Goal: Transaction & Acquisition: Book appointment/travel/reservation

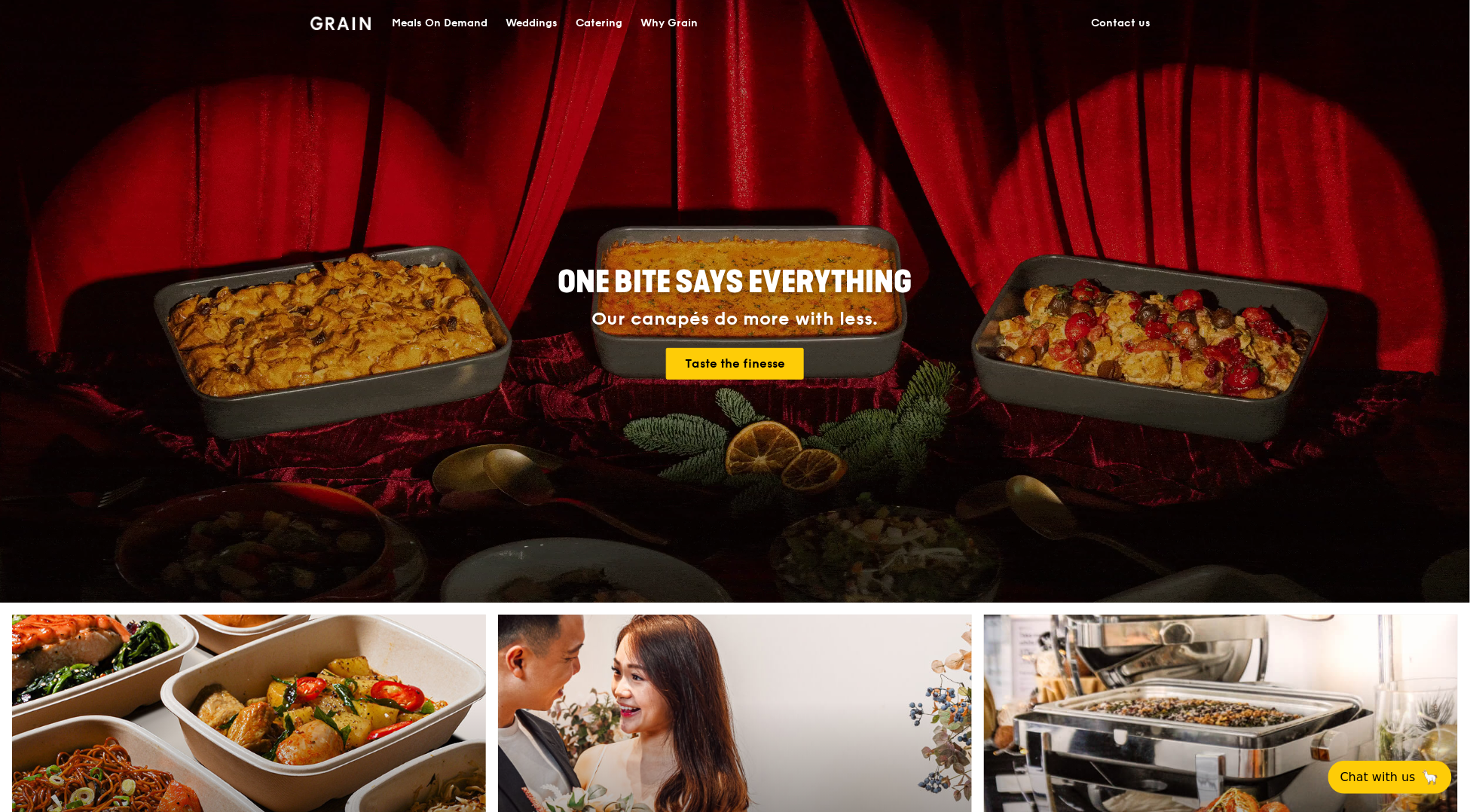
click at [605, 25] on div "Catering" at bounding box center [599, 23] width 47 height 45
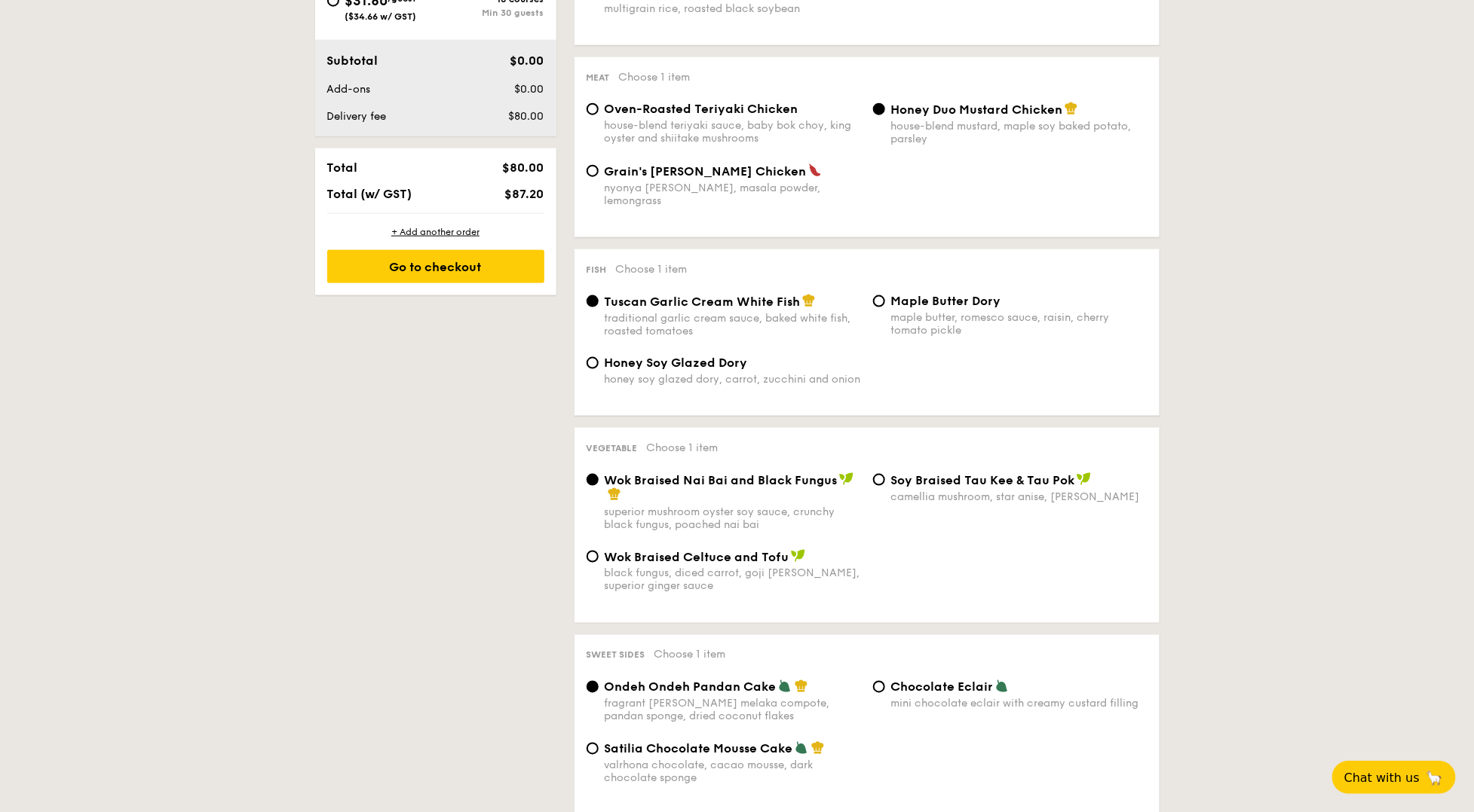
scroll to position [357, 0]
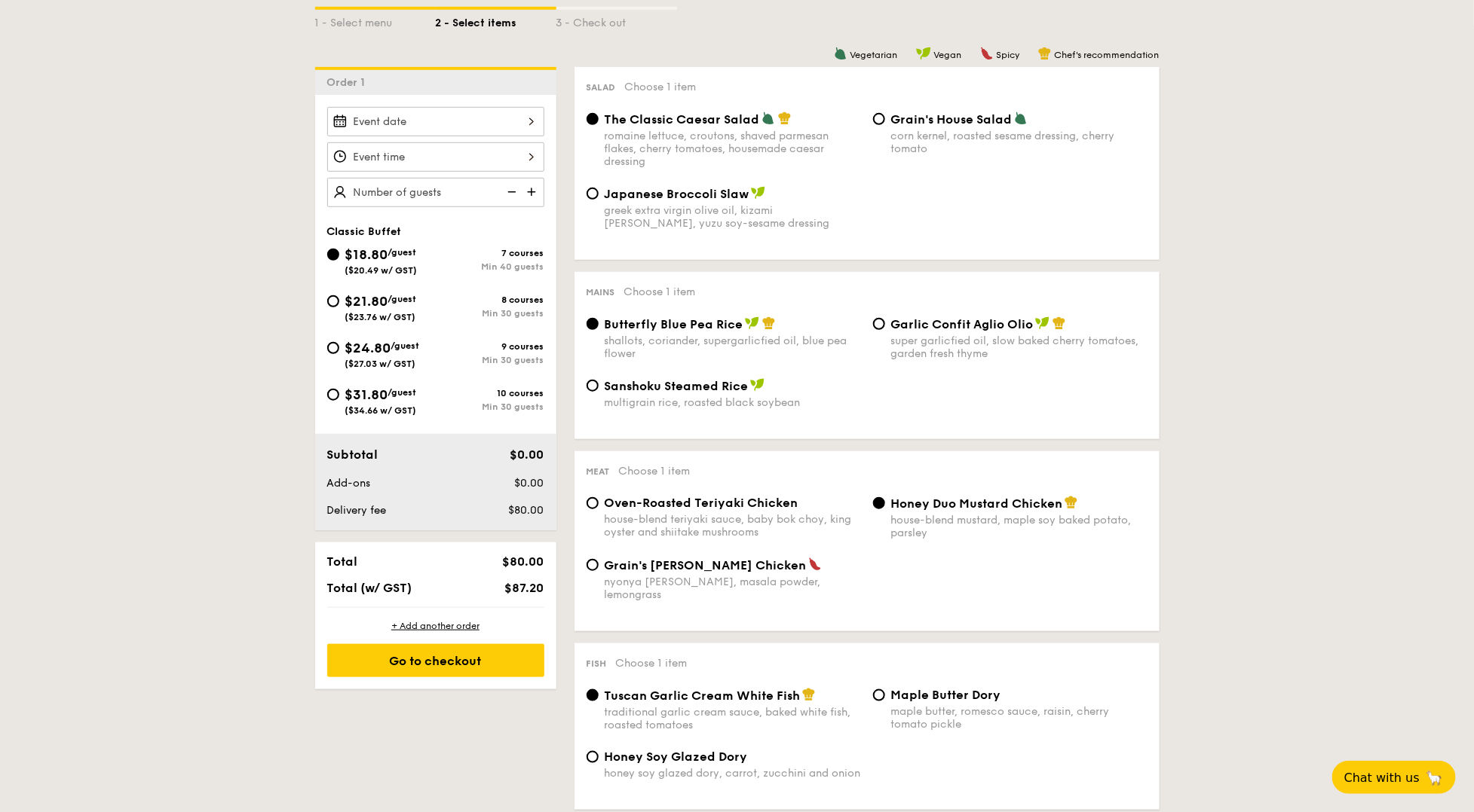
click at [395, 300] on span "/guest" at bounding box center [403, 299] width 29 height 11
click at [339, 300] on input "$21.80 /guest ($23.76 w/ GST) 8 courses Min 30 guests" at bounding box center [333, 301] width 12 height 12
radio input "true"
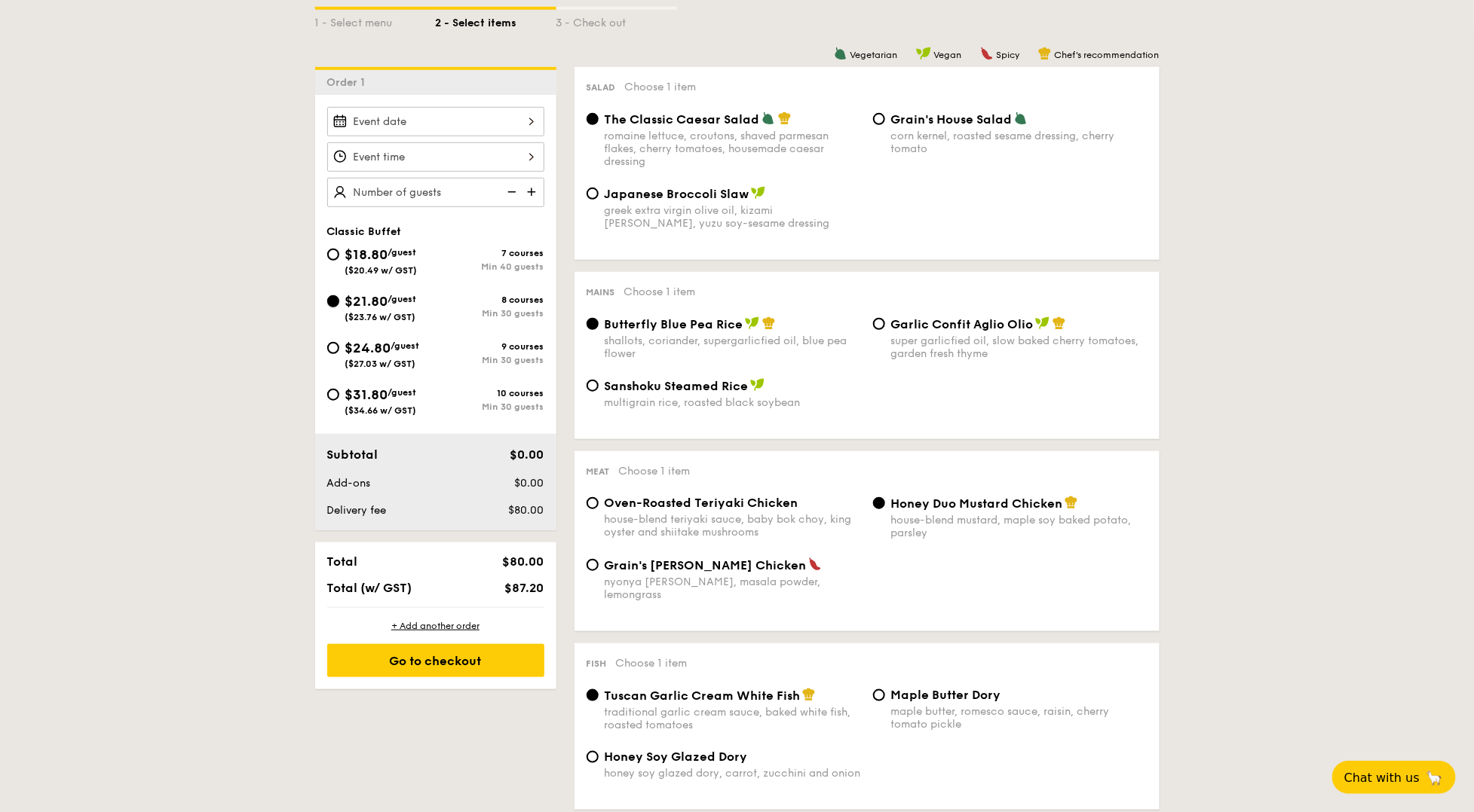
radio input "true"
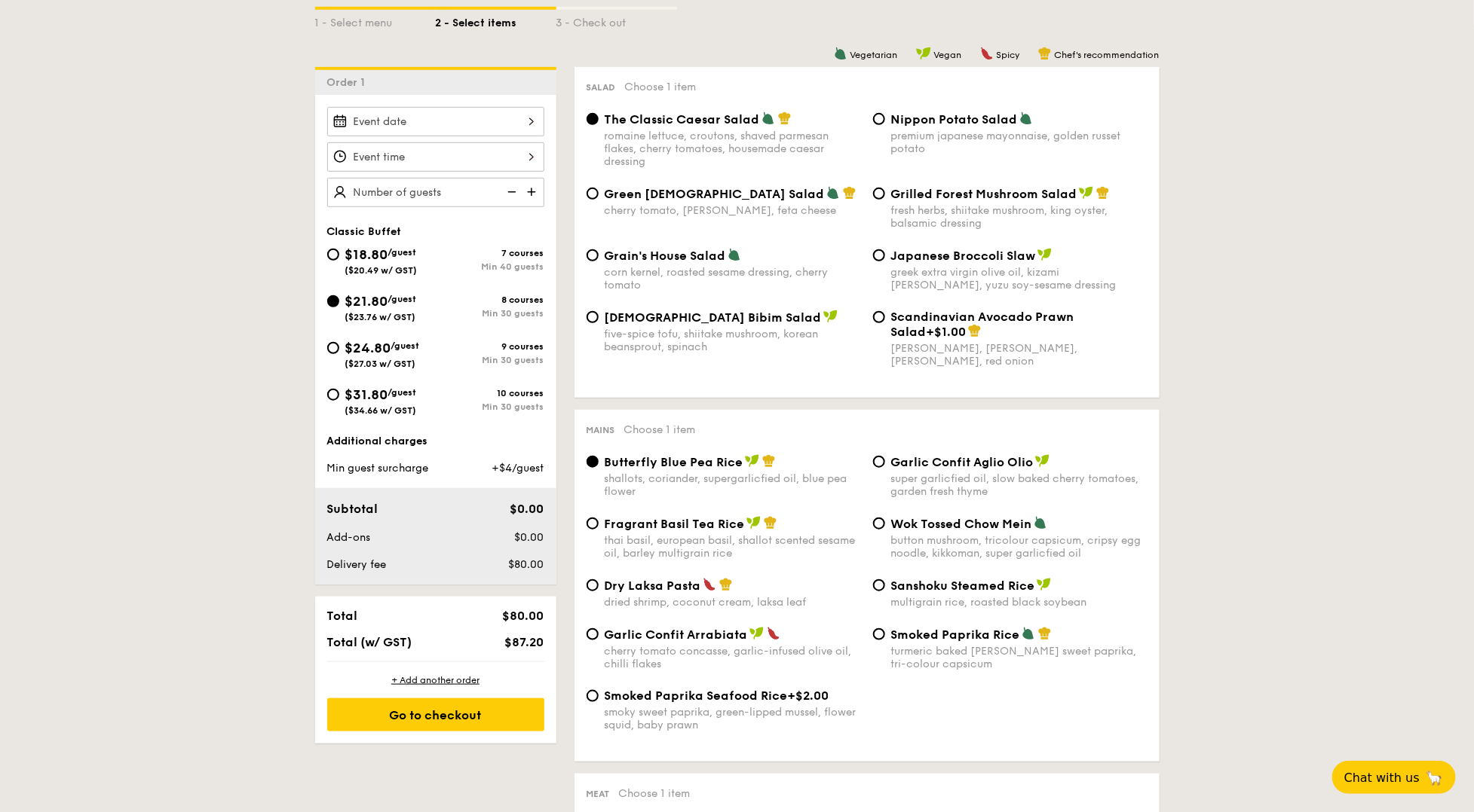
click at [373, 269] on span "($20.49 w/ GST)" at bounding box center [381, 270] width 73 height 11
click at [339, 260] on input "$18.80 /guest ($20.49 w/ GST) 7 courses Min 40 guests" at bounding box center [333, 254] width 12 height 12
radio input "true"
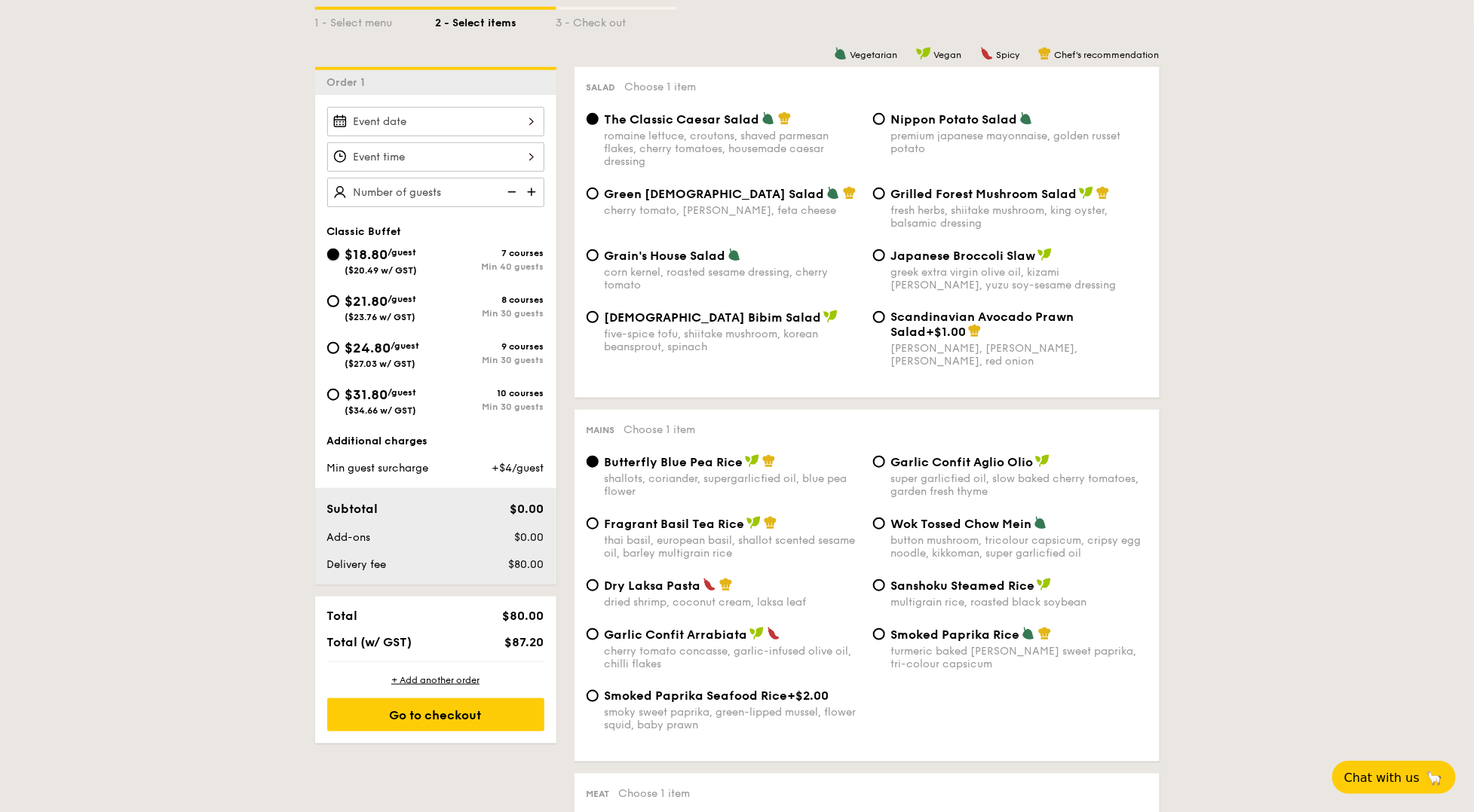
radio input "true"
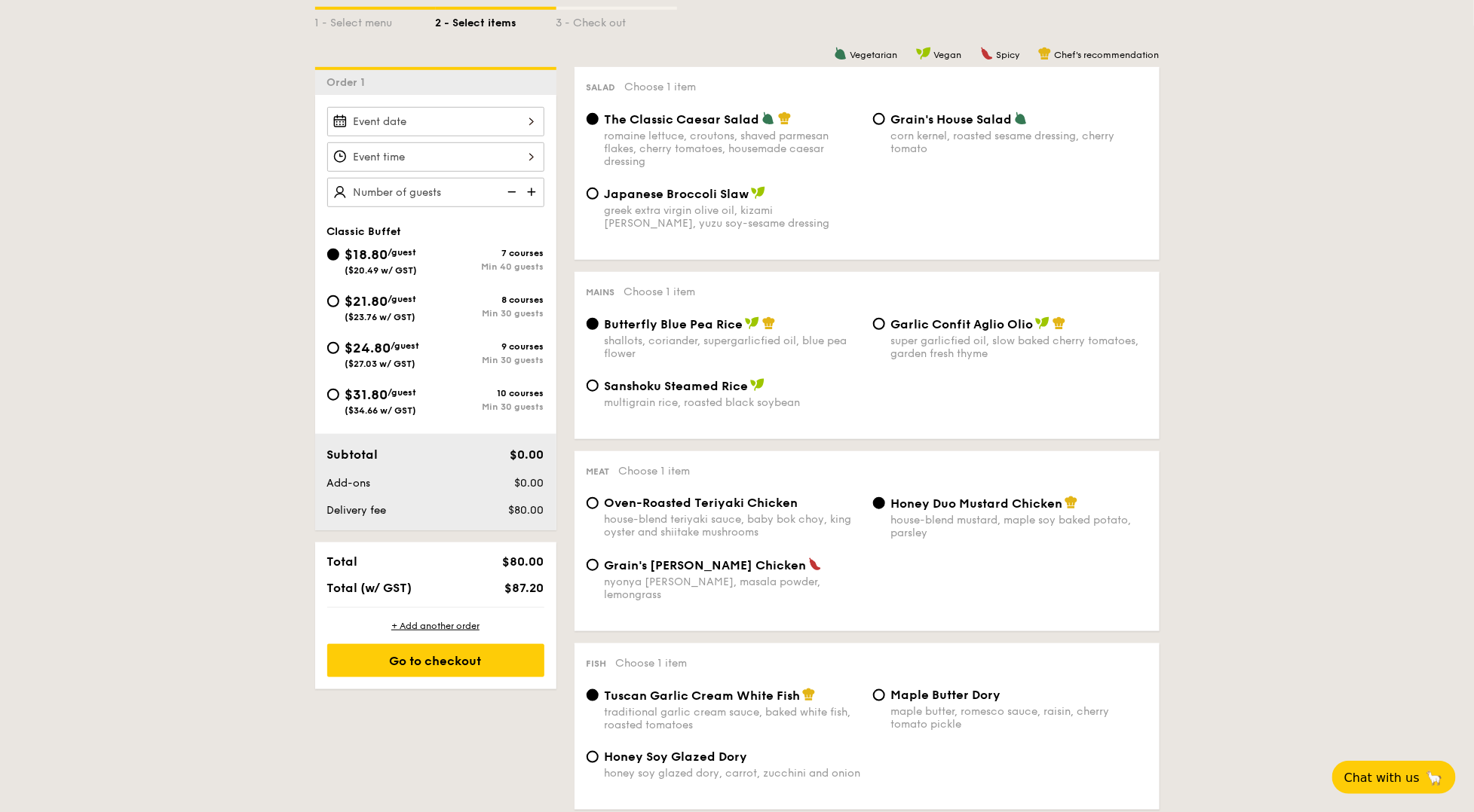
click at [358, 301] on span "$21.80" at bounding box center [367, 301] width 43 height 16
click at [339, 301] on input "$21.80 /guest ($23.76 w/ GST) 8 courses Min 30 guests" at bounding box center [333, 301] width 12 height 12
radio input "true"
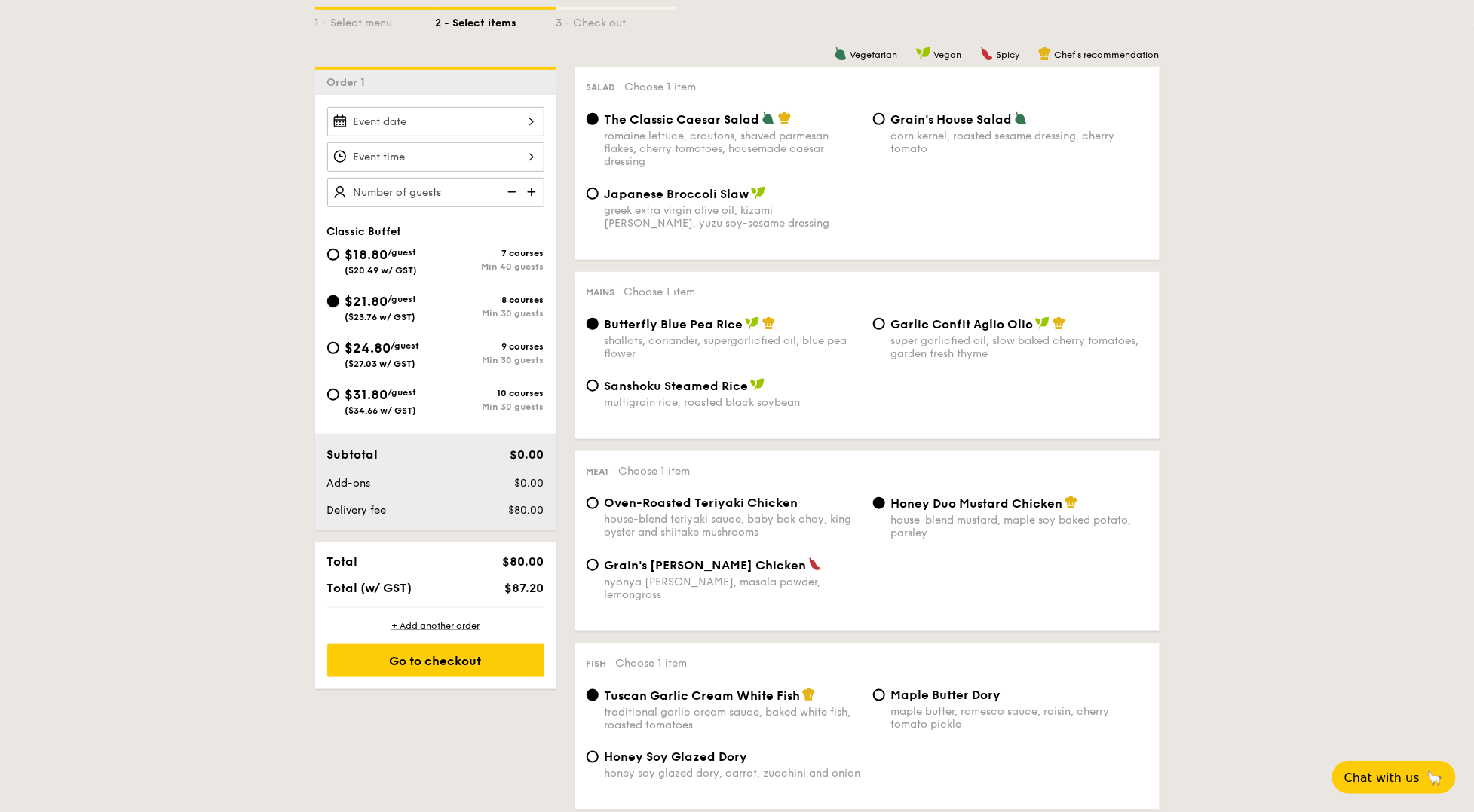
radio input "true"
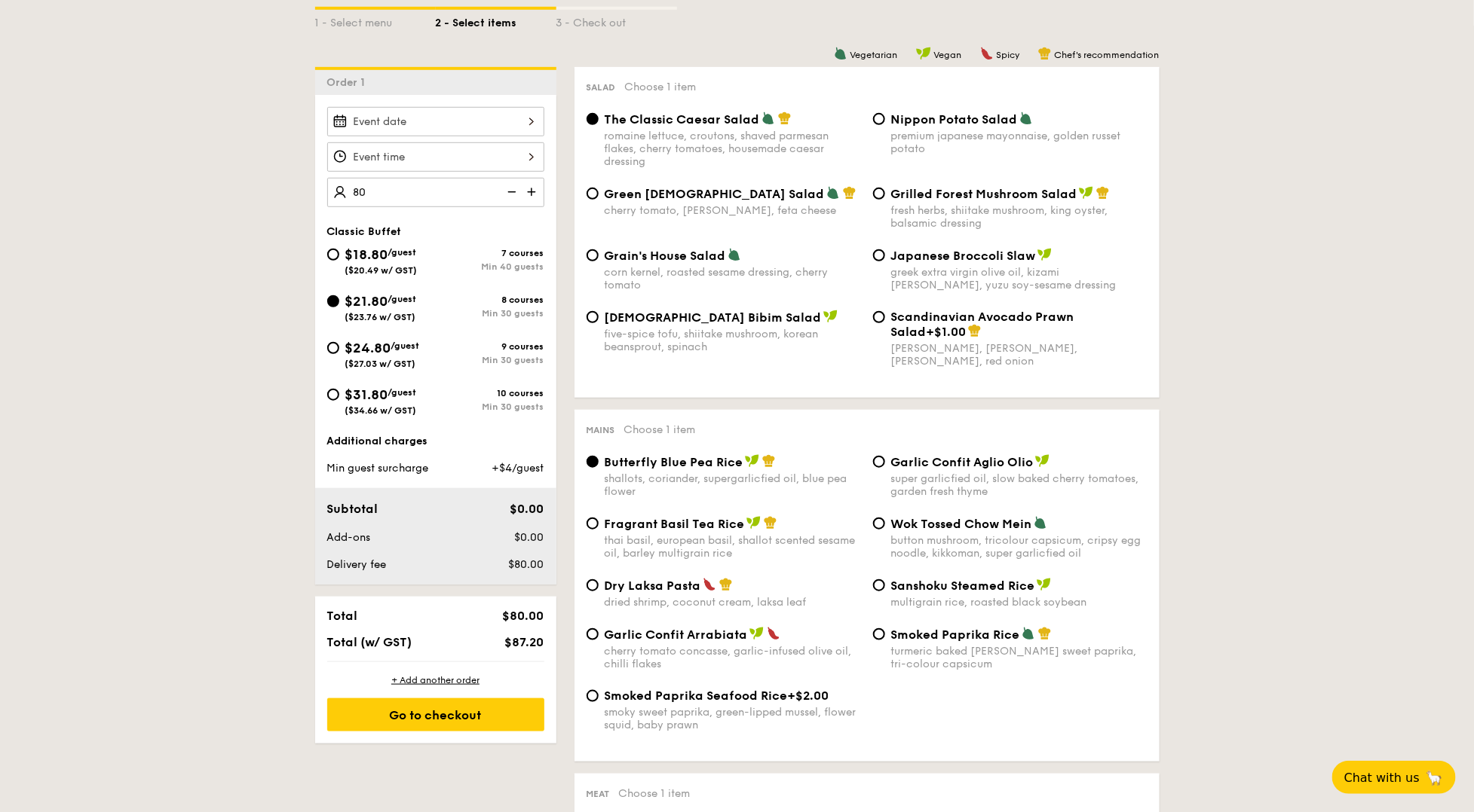
type input "80 guests"
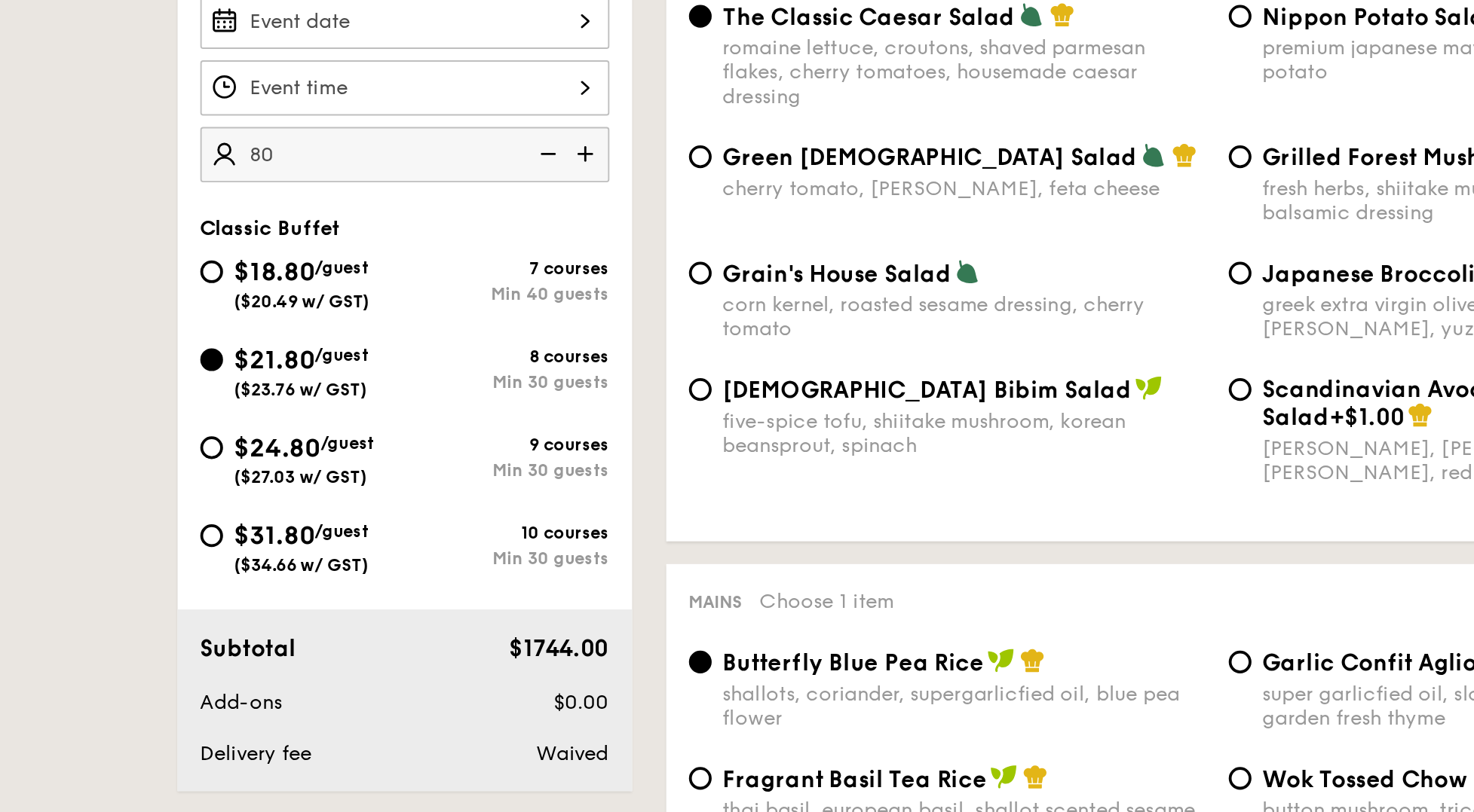
click at [375, 265] on span "($20.49 w/ GST)" at bounding box center [381, 270] width 73 height 11
click at [339, 260] on input "$18.80 /guest ($20.49 w/ GST) 7 courses Min 40 guests" at bounding box center [333, 254] width 12 height 12
radio input "true"
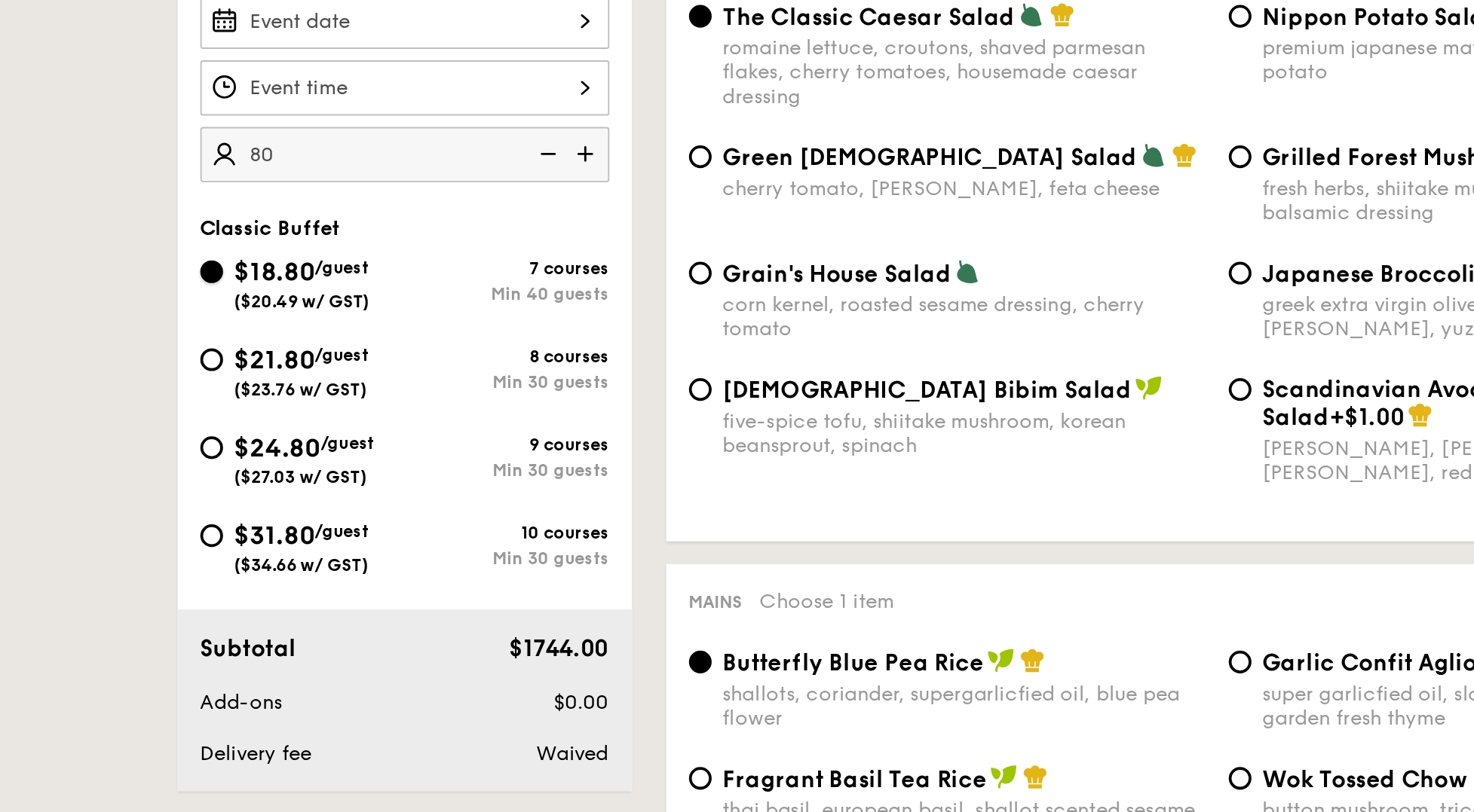
radio input "true"
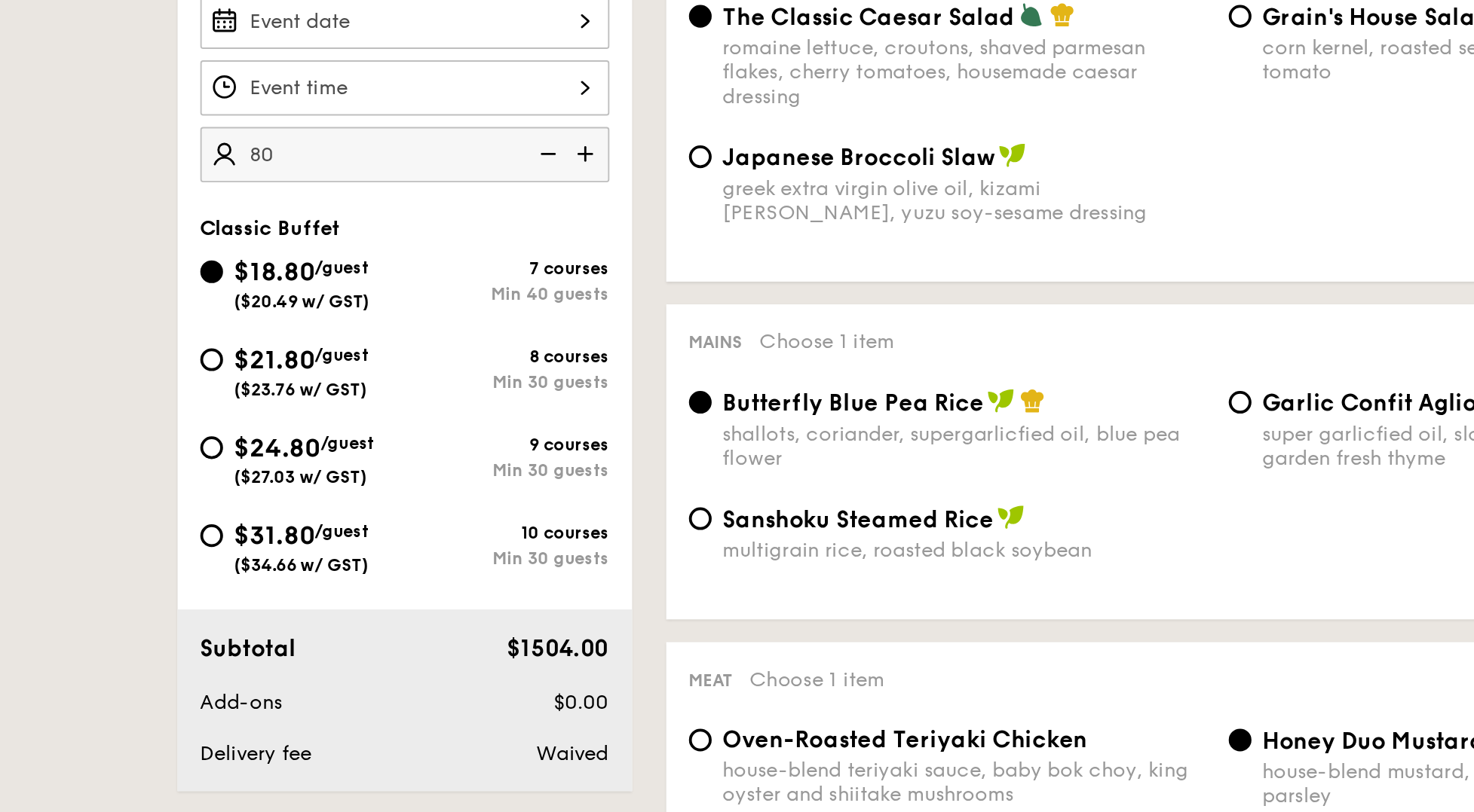
click at [388, 314] on span "($23.76 w/ GST)" at bounding box center [380, 317] width 71 height 11
click at [339, 307] on input "$21.80 /guest ($23.76 w/ GST) 8 courses Min 30 guests" at bounding box center [333, 301] width 12 height 12
radio input "true"
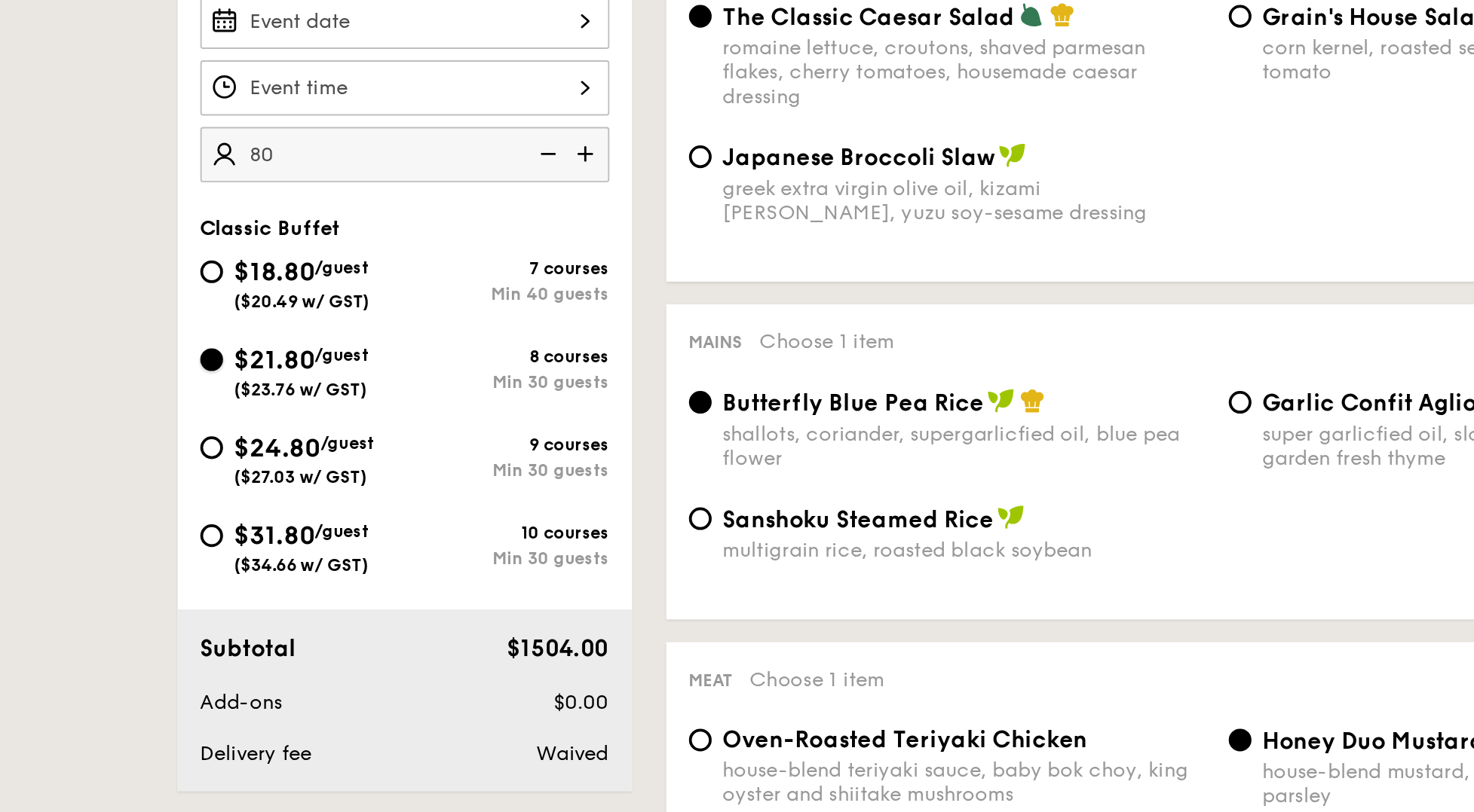
radio input "true"
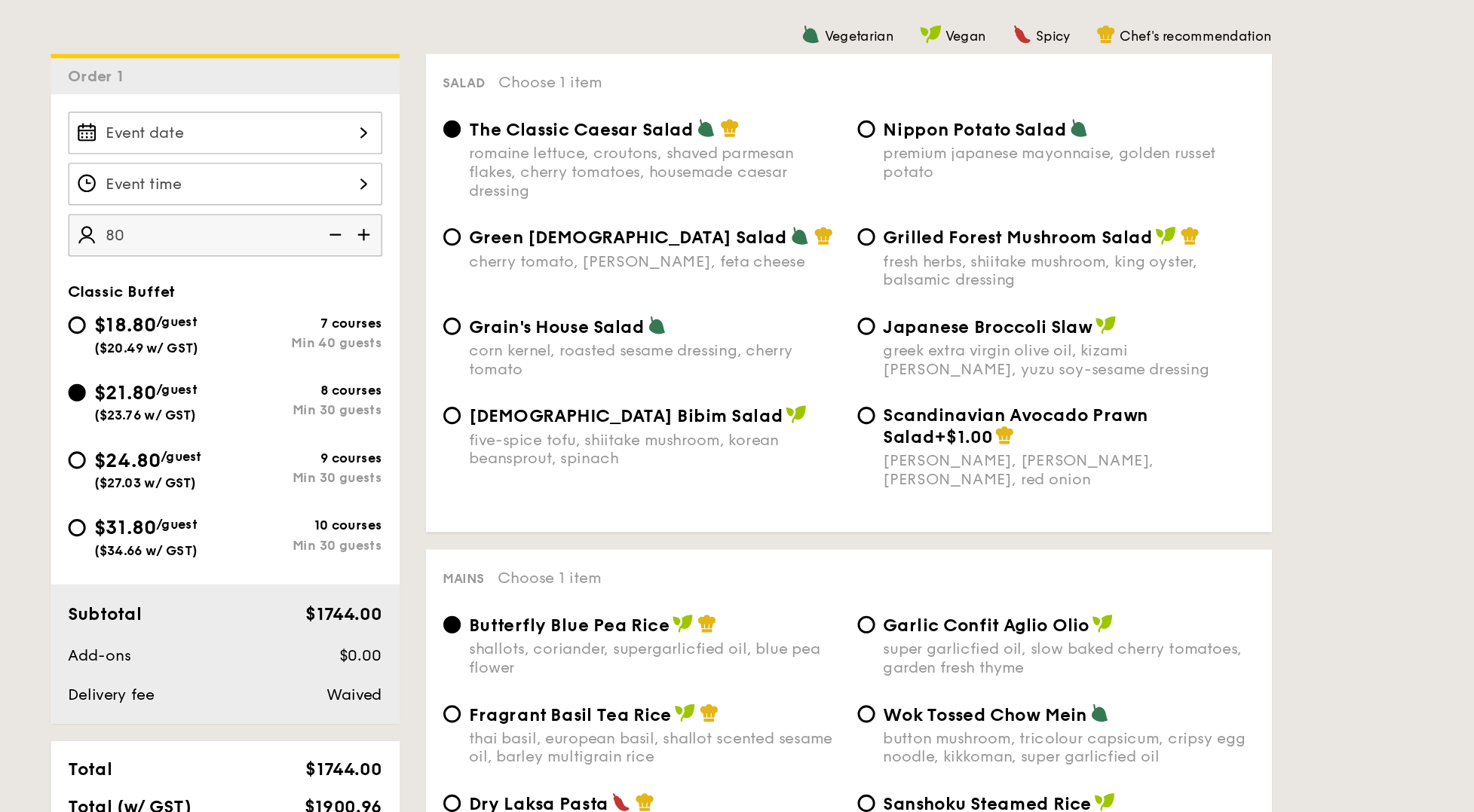
click at [401, 267] on span "($20.49 w/ GST)" at bounding box center [381, 270] width 73 height 11
click at [339, 260] on input "$18.80 /guest ($20.49 w/ GST) 7 courses Min 40 guests" at bounding box center [333, 254] width 12 height 12
radio input "true"
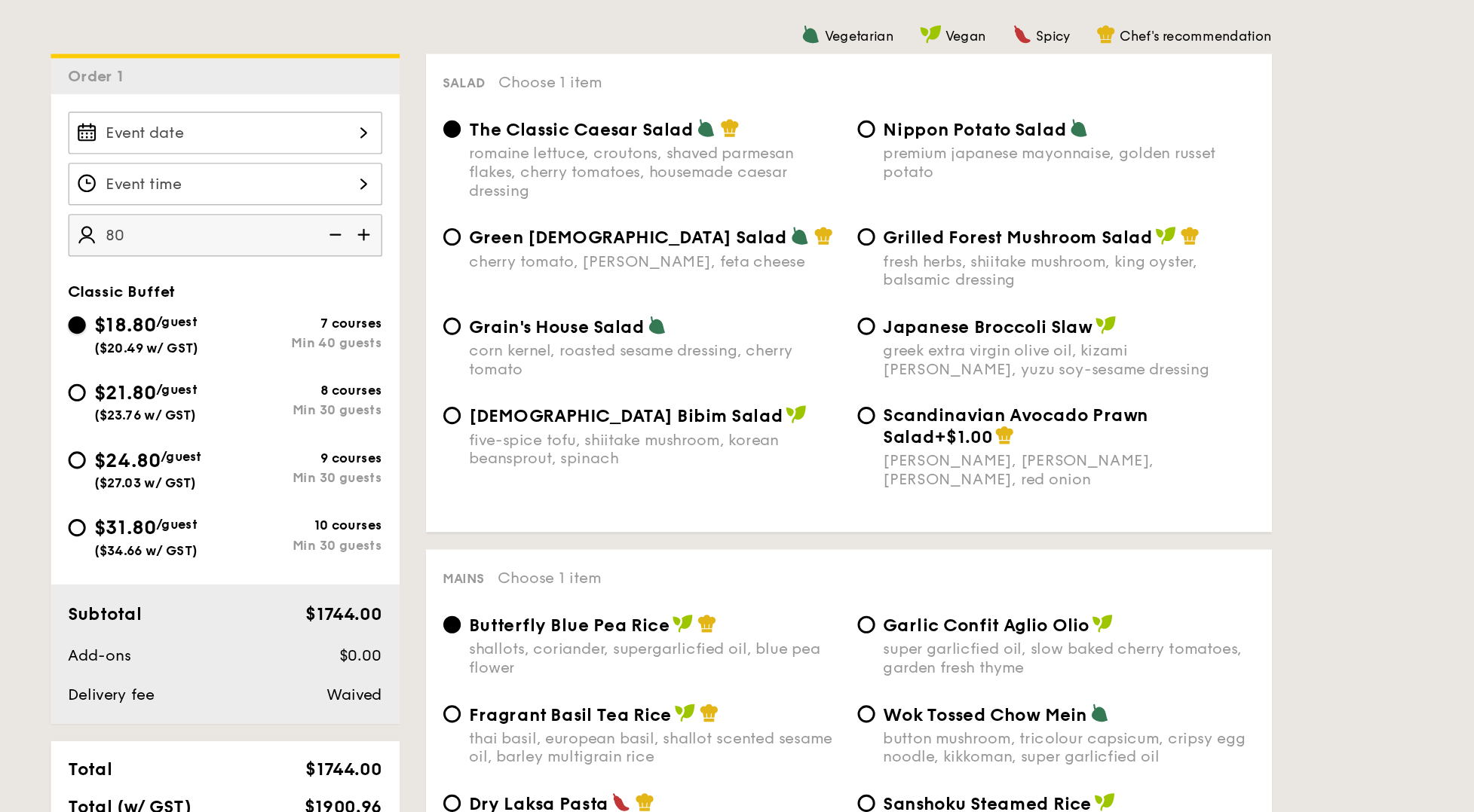
radio input "true"
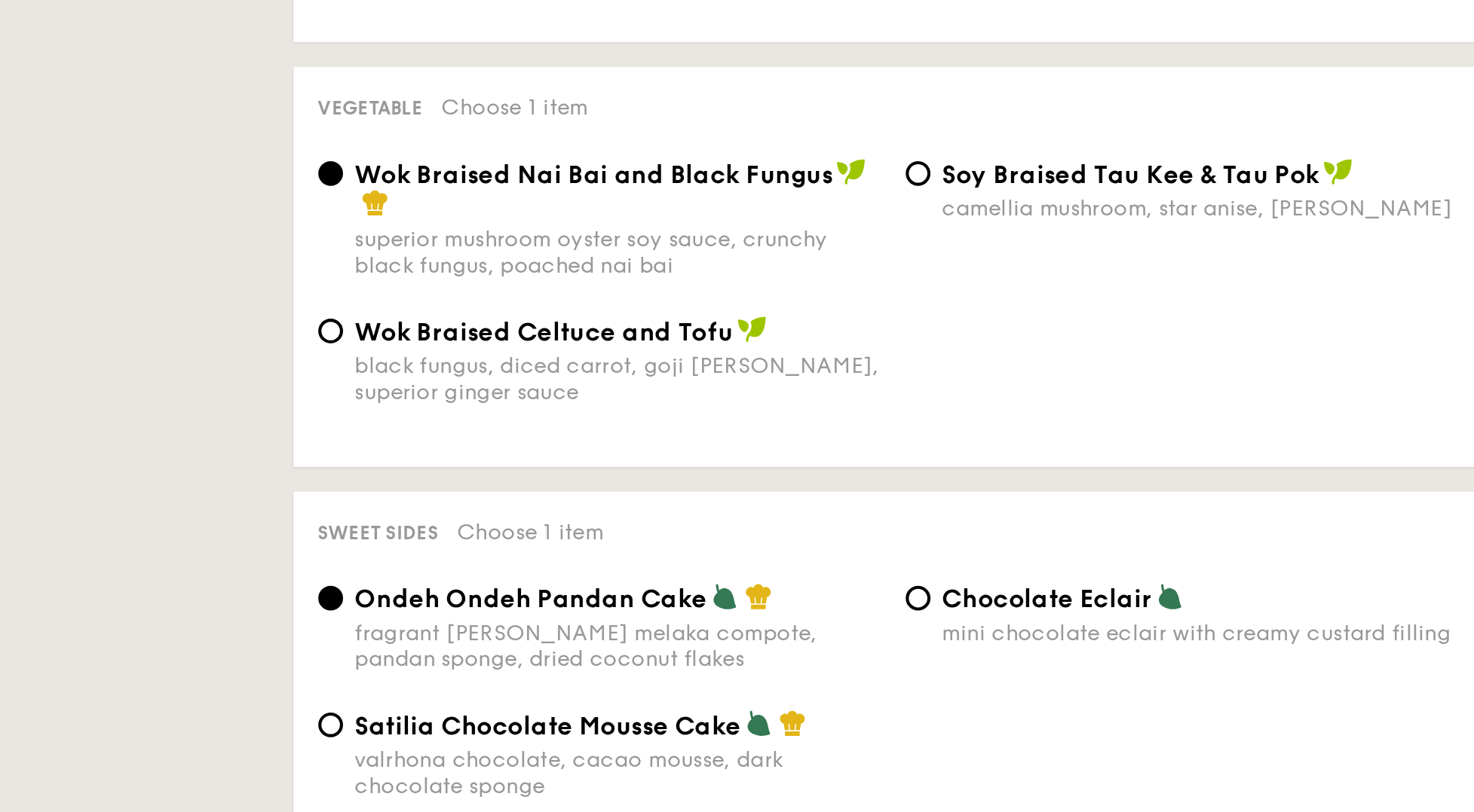
scroll to position [796, 0]
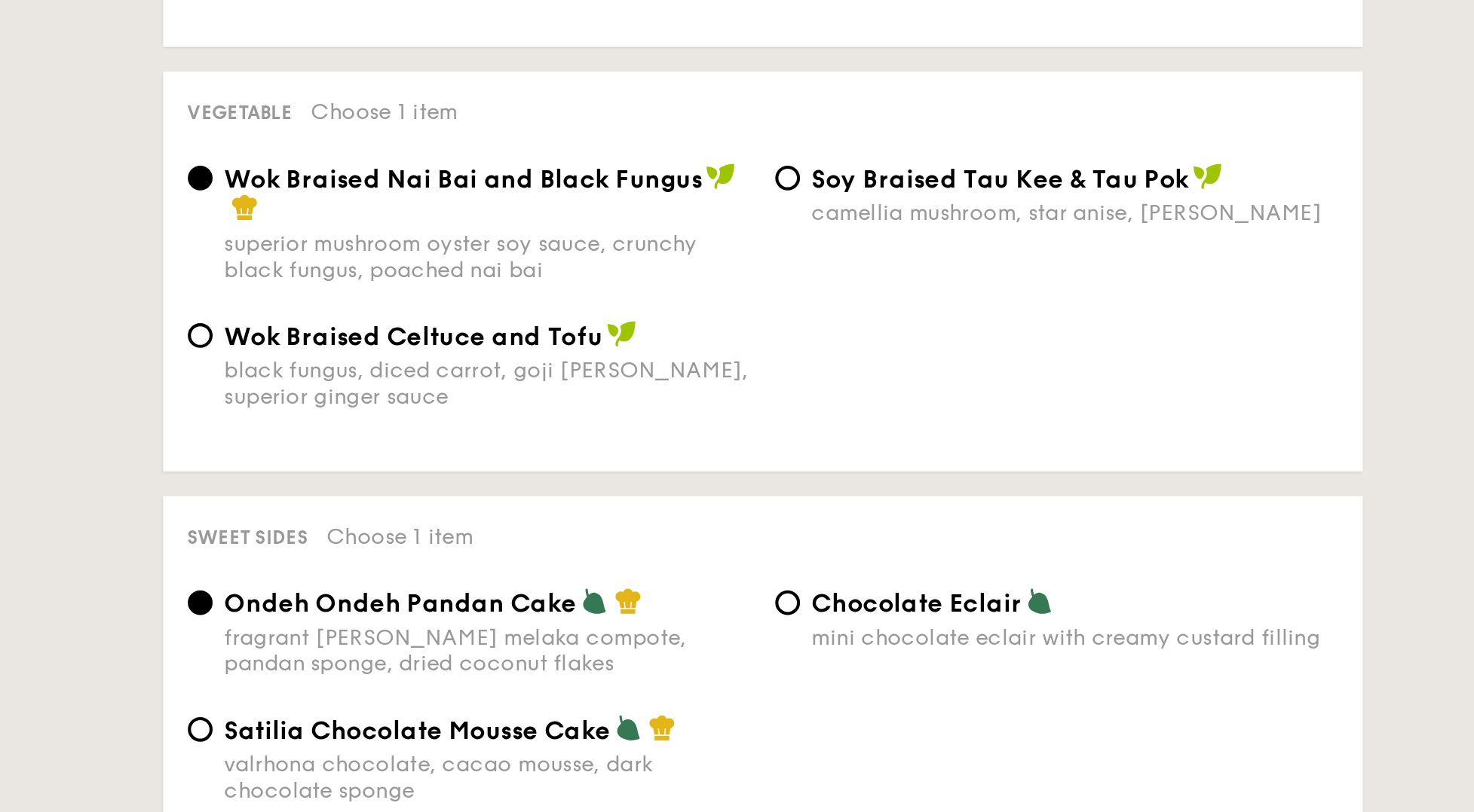
click at [892, 428] on span "⁠Soy Braised Tau Kee & Tau Pok" at bounding box center [982, 436] width 184 height 14
click at [885, 429] on input "⁠Soy Braised Tau Kee & Tau Pok camellia mushroom, star anise, goji berry" at bounding box center [878, 435] width 12 height 12
radio input "true"
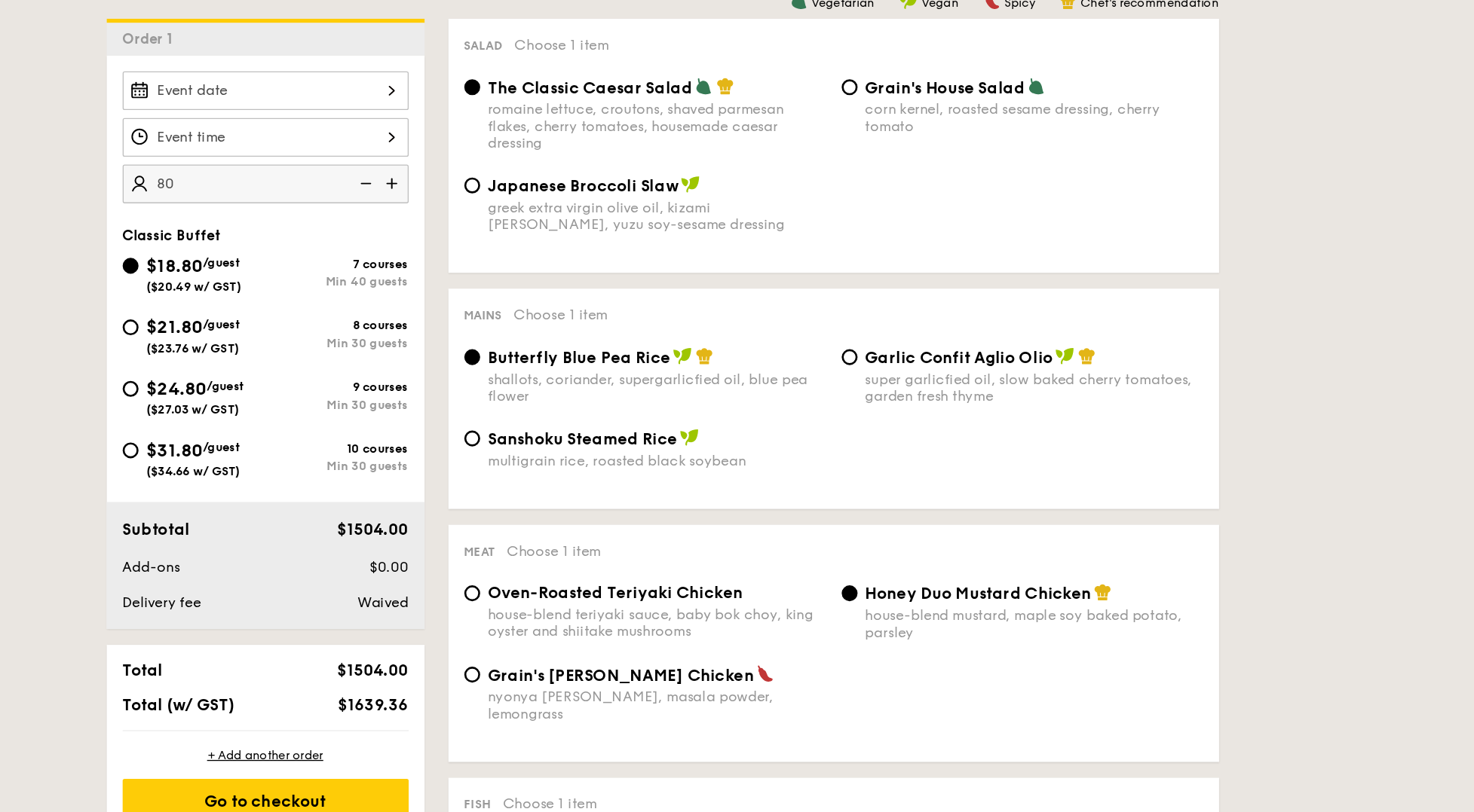
scroll to position [182, 0]
